Goal: Information Seeking & Learning: Learn about a topic

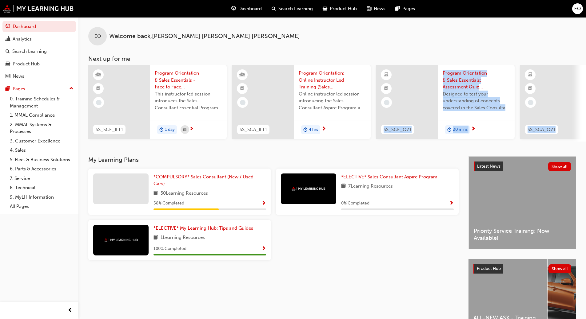
drag, startPoint x: 339, startPoint y: 141, endPoint x: 584, endPoint y: 149, distance: 244.2
click at [584, 149] on div "EO Welcome back , [PERSON_NAME] [PERSON_NAME] Next up for me SS_SCE_ILT1 Progra…" at bounding box center [331, 86] width 507 height 139
click at [386, 149] on div "EO Welcome back , [PERSON_NAME] [PERSON_NAME] Next up for me SS_SCE_ILT1 Progra…" at bounding box center [331, 86] width 507 height 139
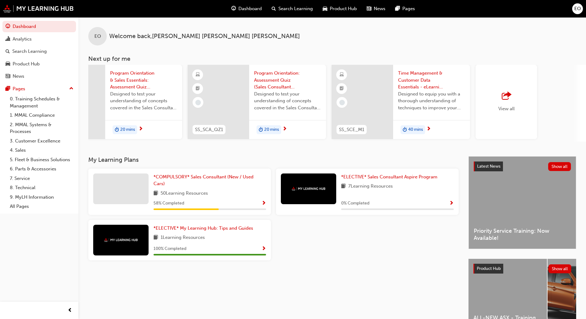
scroll to position [0, 365]
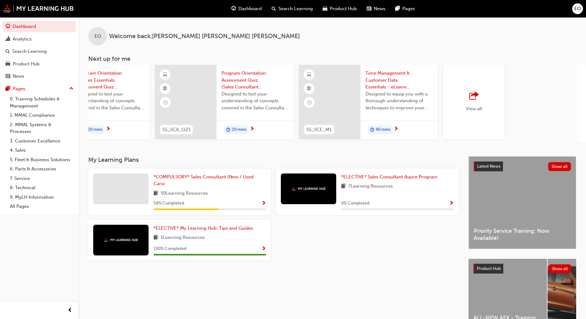
click at [474, 99] on span "outbound-icon" at bounding box center [473, 96] width 9 height 9
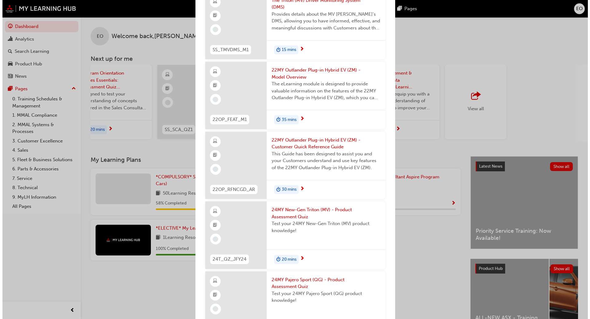
scroll to position [1660, 0]
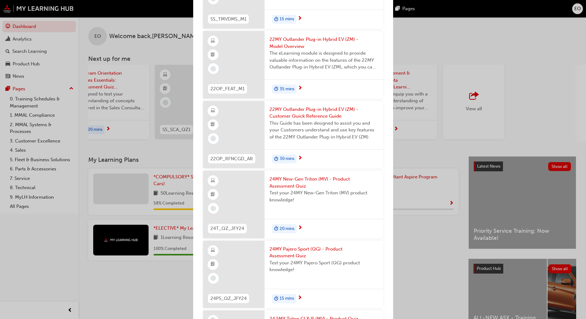
click at [295, 190] on span "24MY New-Gen Triton (MV) - Product Assessment Quiz" at bounding box center [323, 183] width 109 height 14
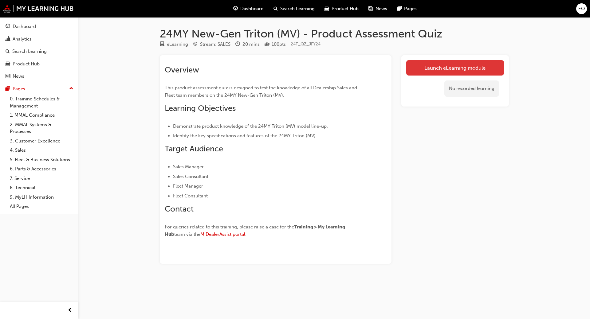
click at [437, 68] on link "Launch eLearning module" at bounding box center [455, 67] width 98 height 15
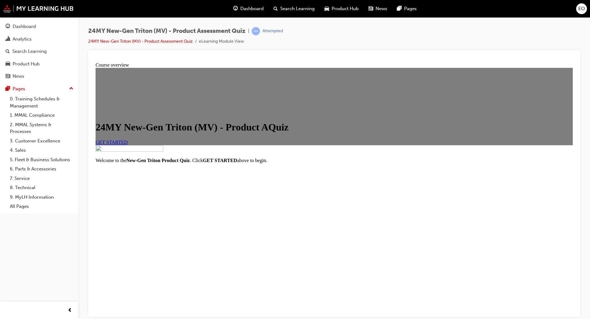
scroll to position [33, 0]
click at [128, 145] on span "GET STARTED" at bounding box center [112, 142] width 32 height 5
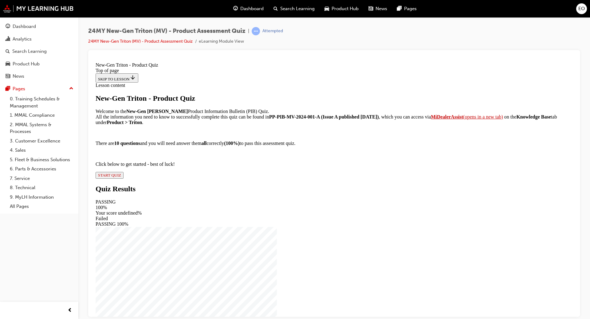
scroll to position [16, 0]
click at [121, 177] on span "START QUIZ" at bounding box center [109, 175] width 23 height 5
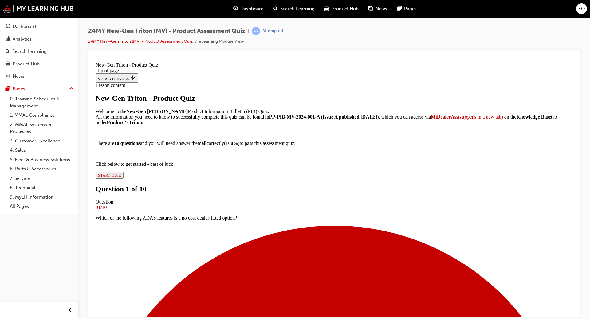
scroll to position [53, 0]
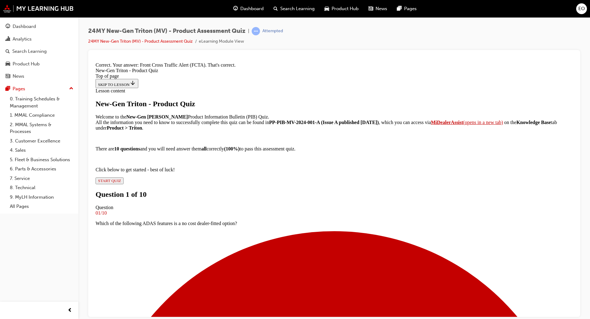
scroll to position [102, 0]
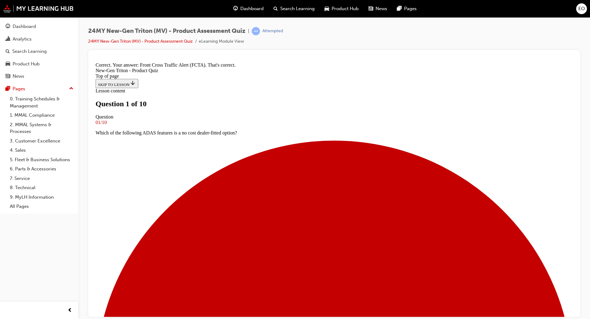
scroll to position [1, 0]
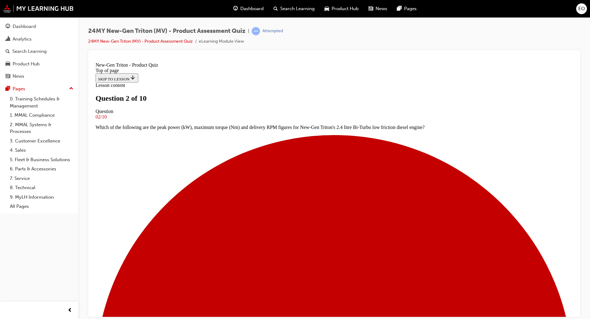
drag, startPoint x: 313, startPoint y: 222, endPoint x: 322, endPoint y: 220, distance: 8.8
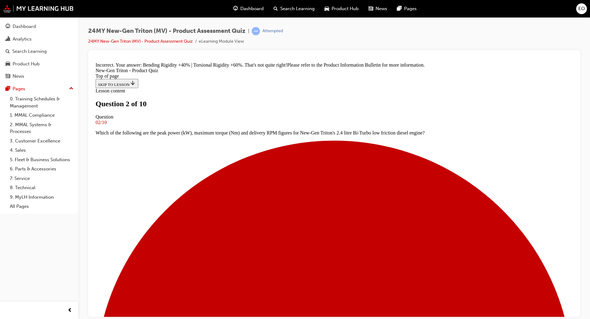
scroll to position [138, 0]
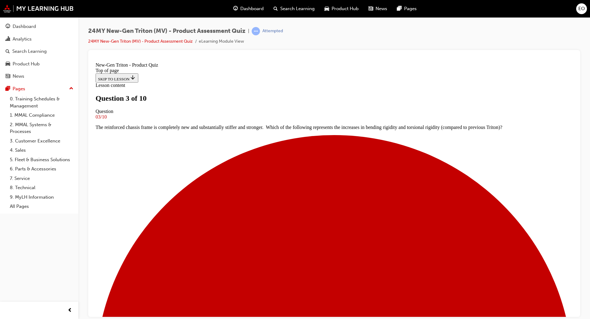
scroll to position [1, 0]
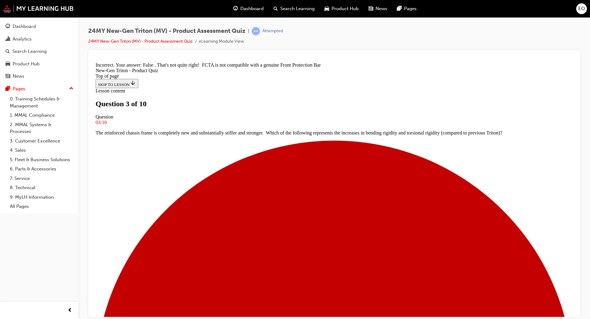
scroll to position [74, 0]
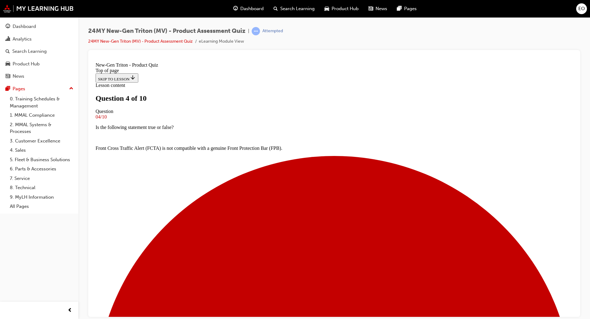
scroll to position [1, 0]
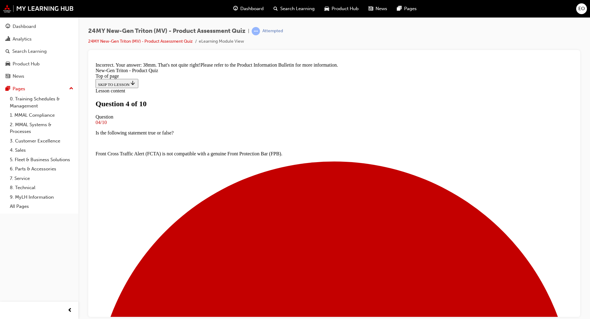
scroll to position [127, 0]
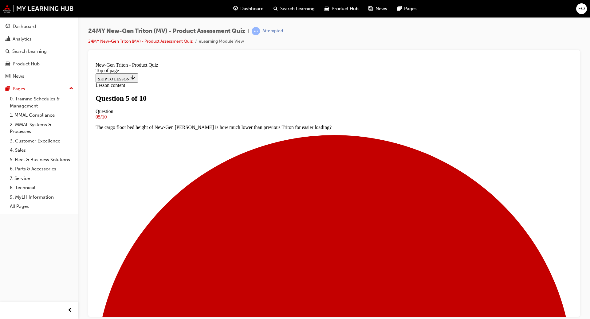
scroll to position [1, 0]
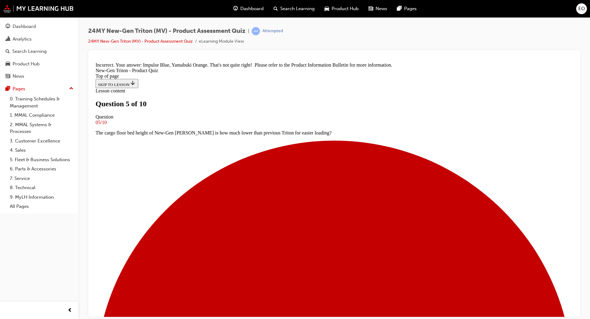
scroll to position [141, 0]
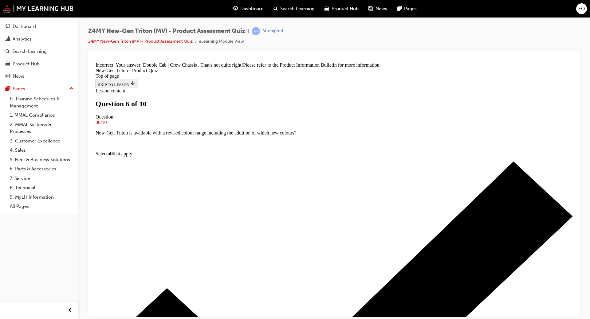
scroll to position [127, 0]
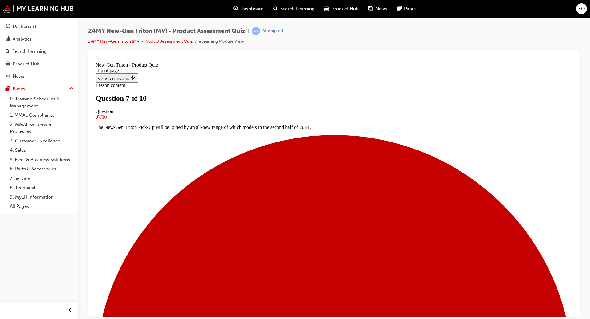
scroll to position [1, 0]
